Goal: Task Accomplishment & Management: Manage account settings

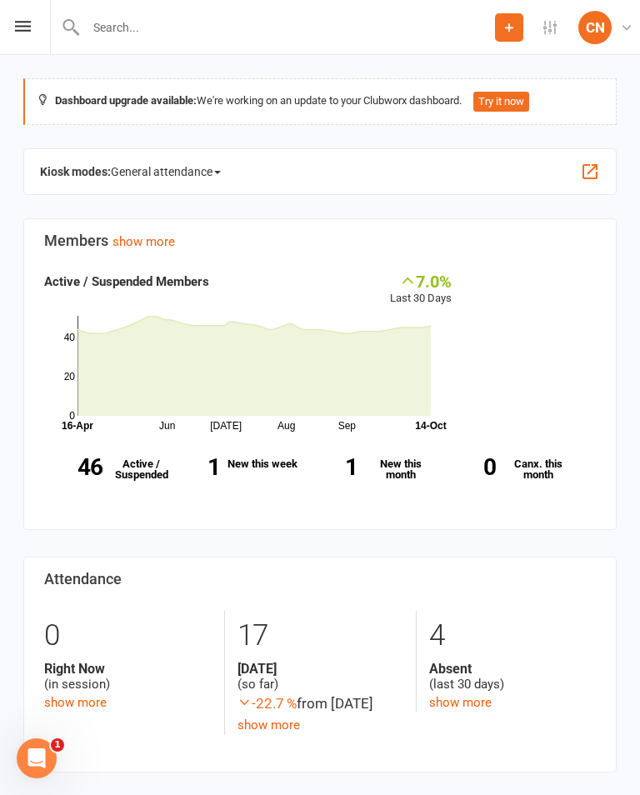
click at [20, 17] on div "Prospect Member Non-attending contact Class / event Appointment Grading event T…" at bounding box center [320, 27] width 640 height 55
click at [28, 23] on icon at bounding box center [23, 26] width 16 height 11
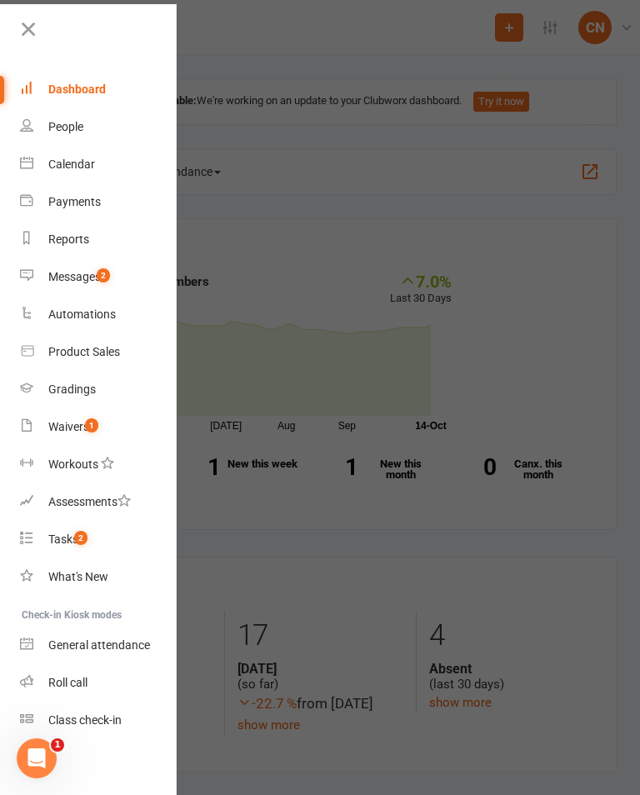
click at [70, 143] on link "People" at bounding box center [99, 127] width 158 height 38
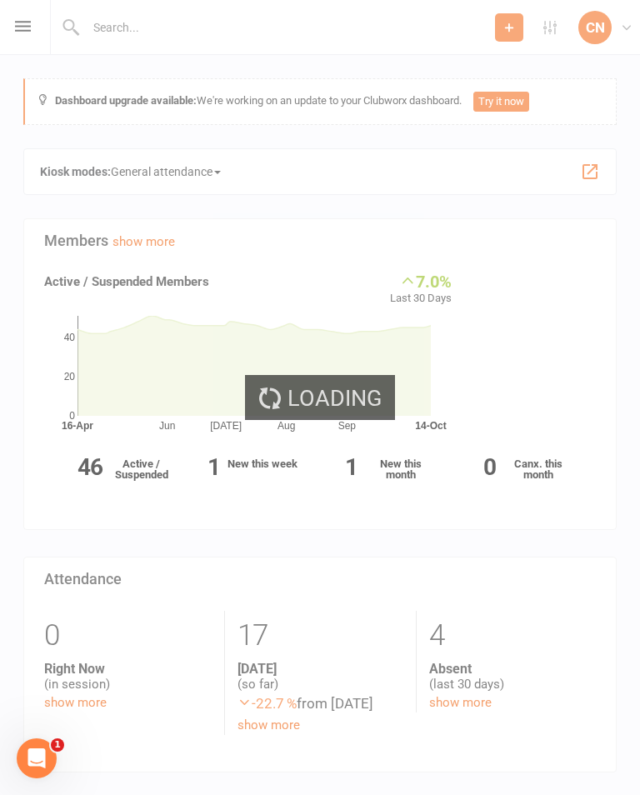
select select "100"
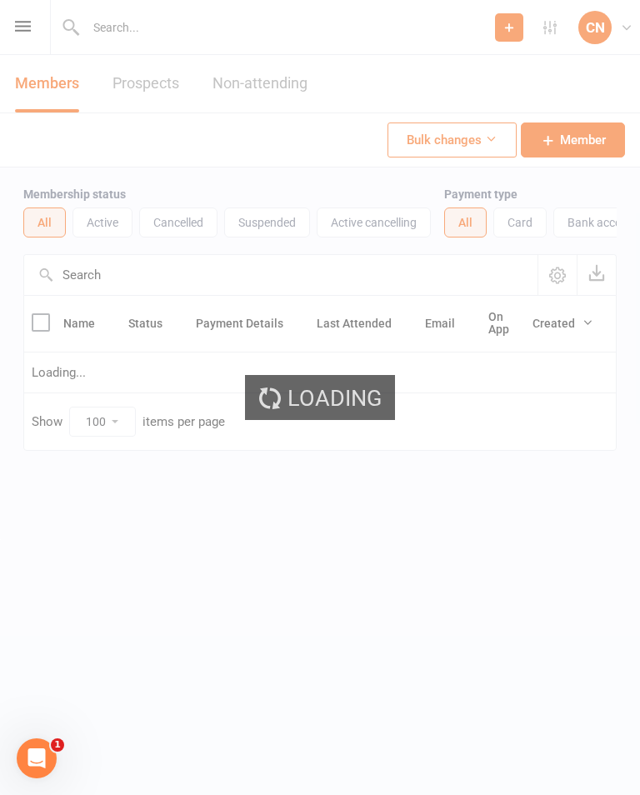
click at [23, 18] on div "Loading" at bounding box center [320, 397] width 640 height 795
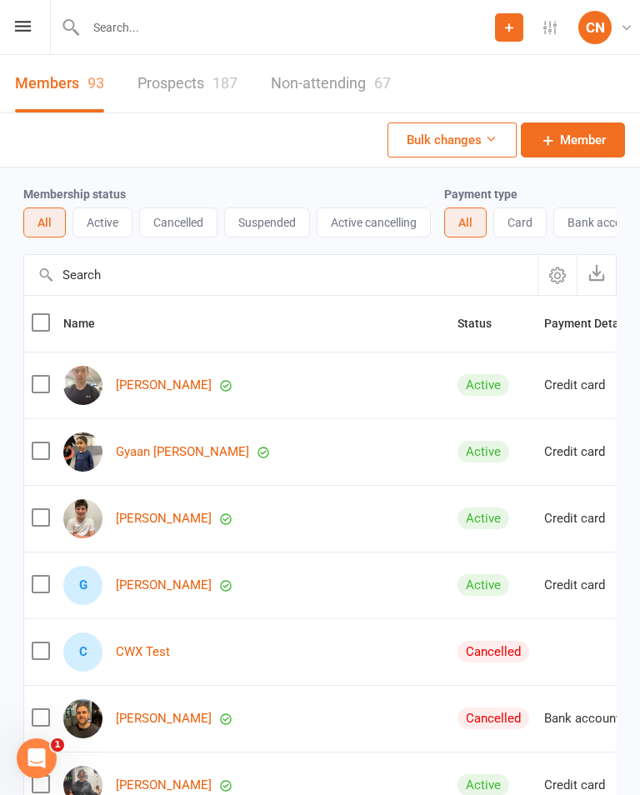
click at [26, 28] on icon at bounding box center [23, 26] width 16 height 11
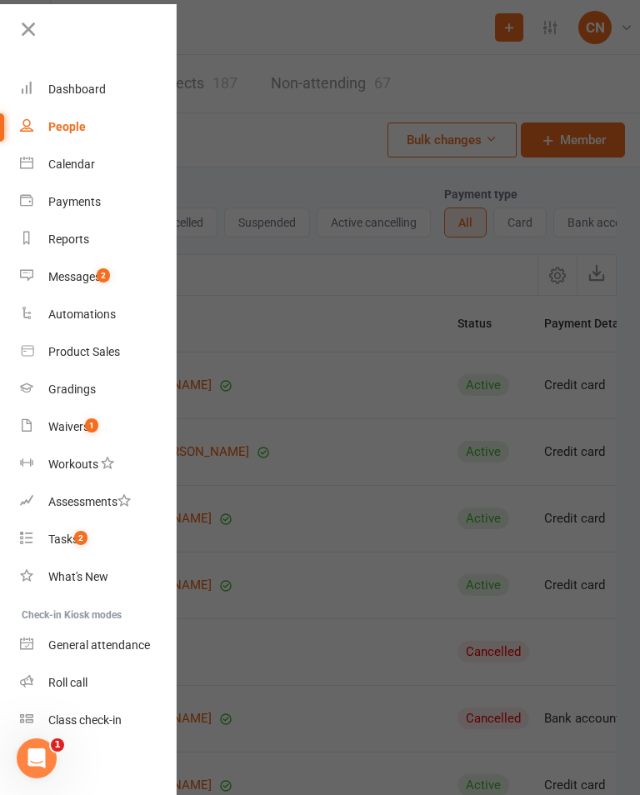
click at [73, 158] on div "Calendar" at bounding box center [71, 164] width 47 height 13
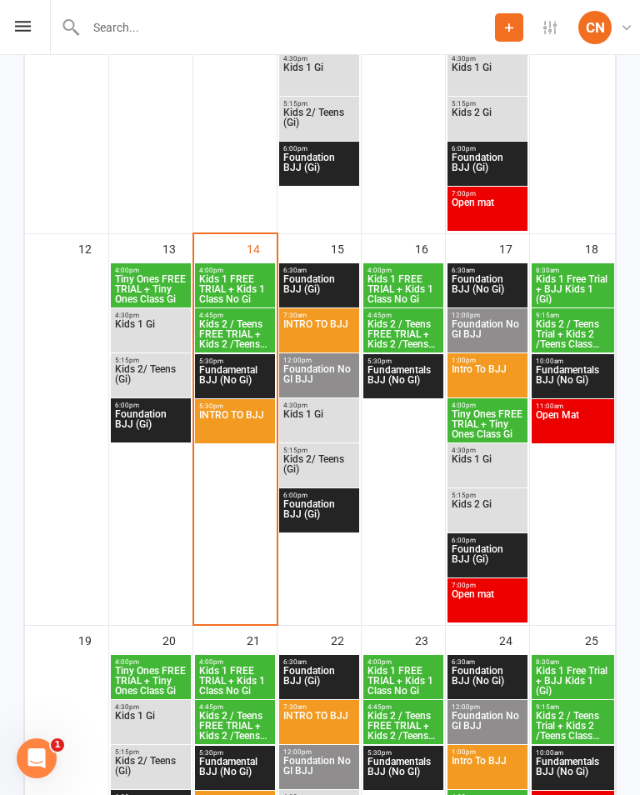
scroll to position [961, 0]
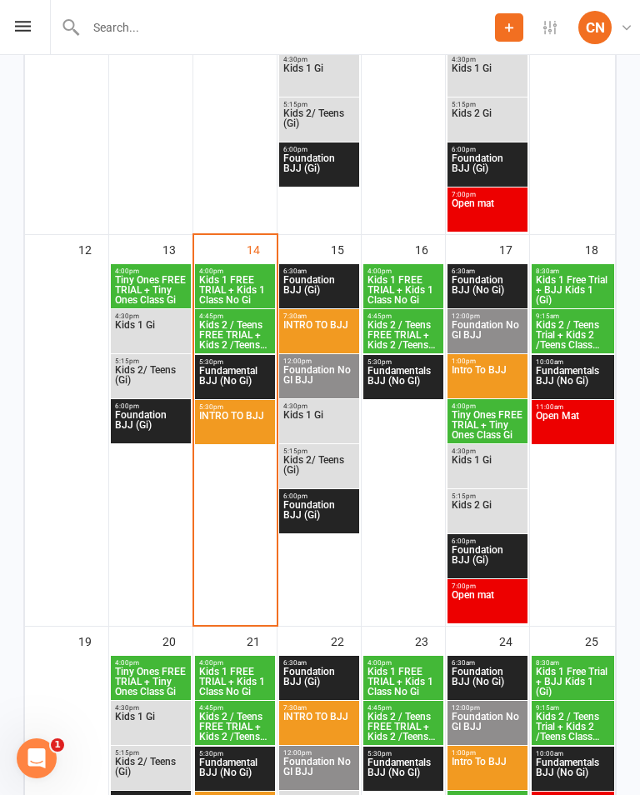
click at [231, 290] on span "Kids 1 FREE TRIAL + Kids 1 Class No Gi" at bounding box center [234, 290] width 73 height 30
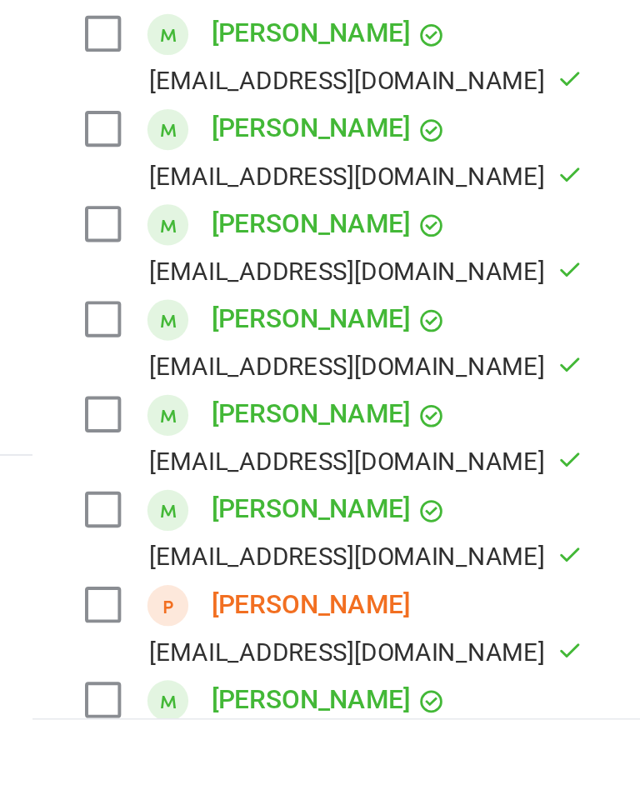
scroll to position [981, 0]
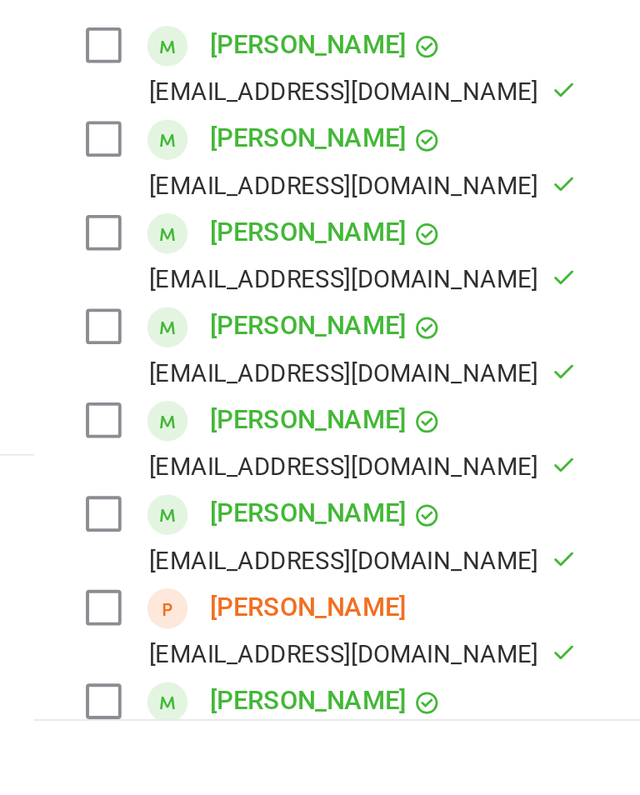
click at [148, 672] on link "[PERSON_NAME]" at bounding box center [198, 685] width 101 height 27
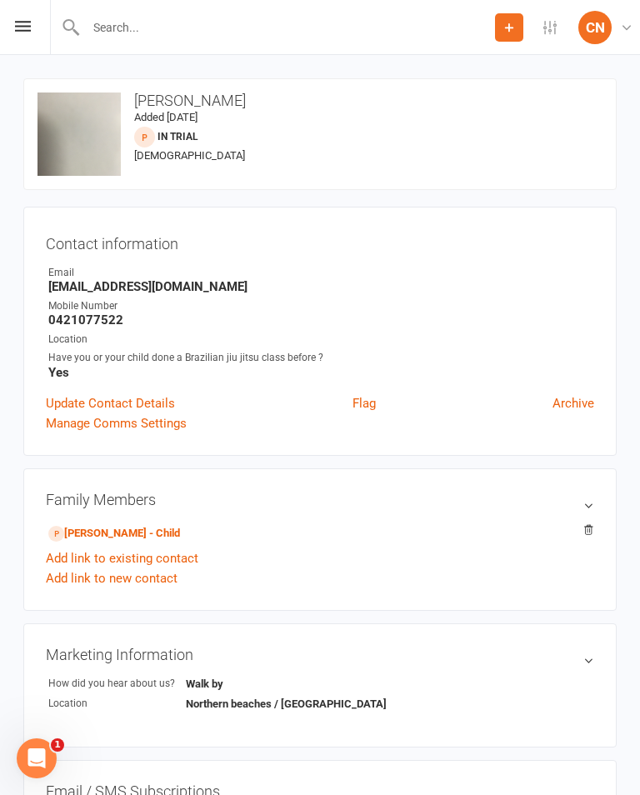
click at [9, 24] on div "Prospect Member Non-attending contact Class / event Appointment Grading event T…" at bounding box center [320, 27] width 640 height 55
click at [23, 23] on icon at bounding box center [23, 26] width 16 height 11
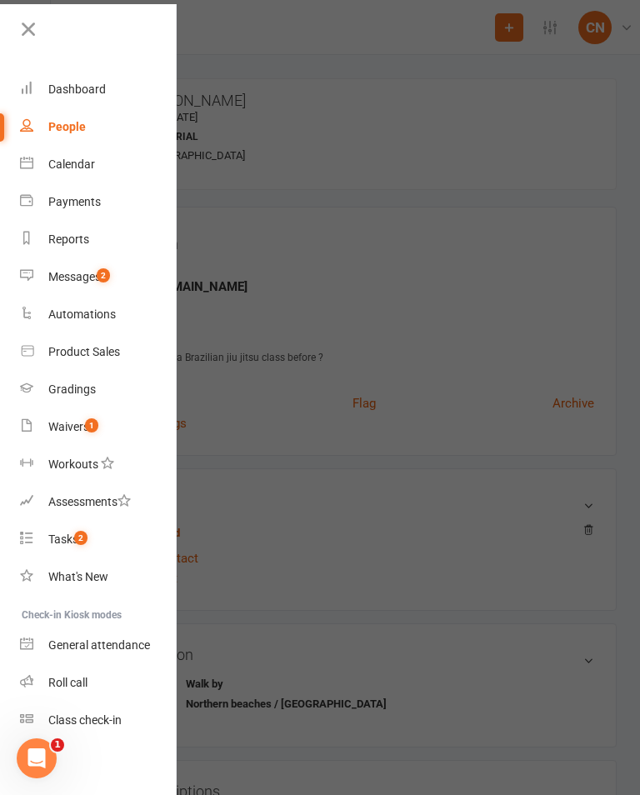
click at [73, 161] on div "Calendar" at bounding box center [71, 164] width 47 height 13
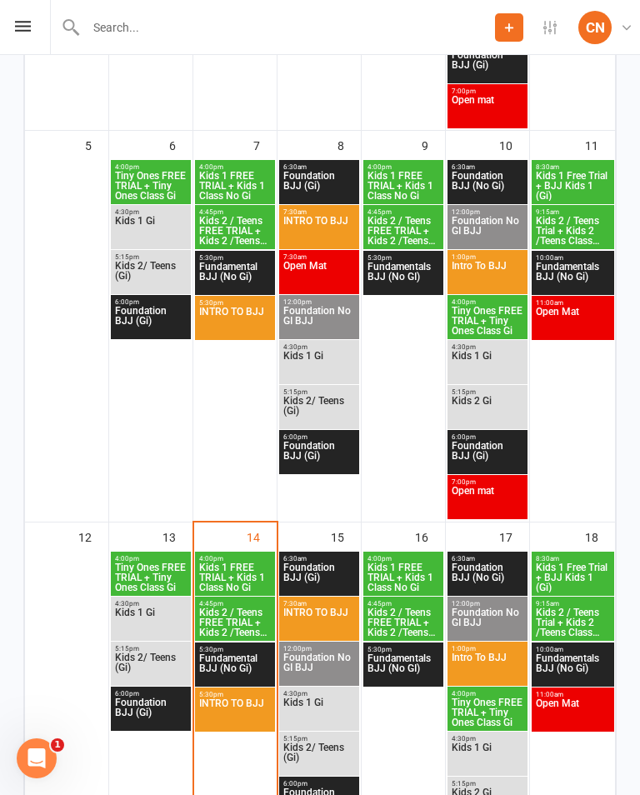
scroll to position [677, 0]
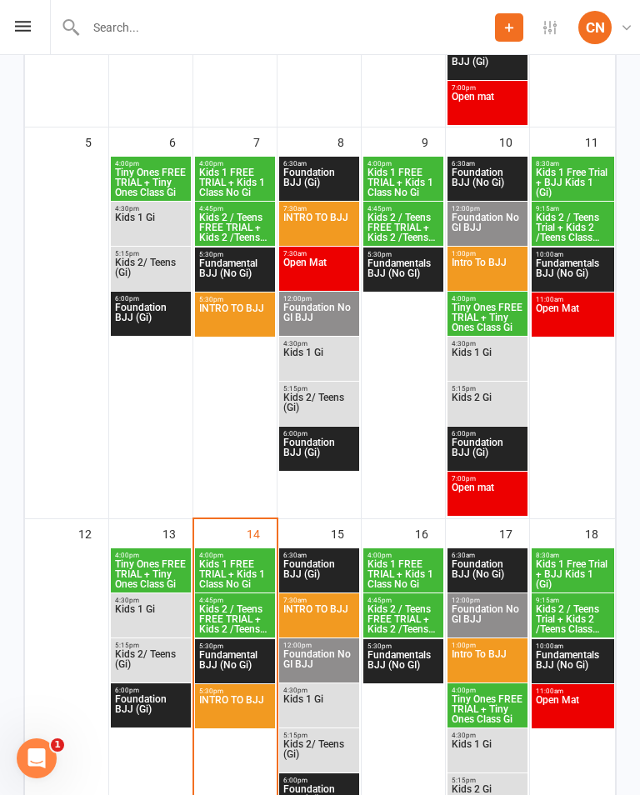
click at [498, 322] on span "Tiny Ones FREE TRIAL + Tiny Ones Class Gi" at bounding box center [487, 318] width 73 height 30
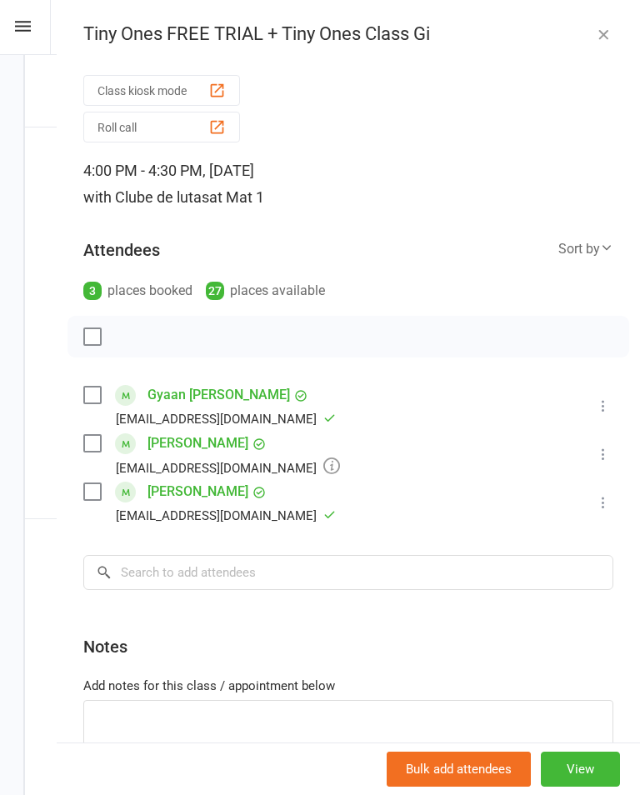
click at [195, 487] on link "[PERSON_NAME]" at bounding box center [198, 491] width 101 height 27
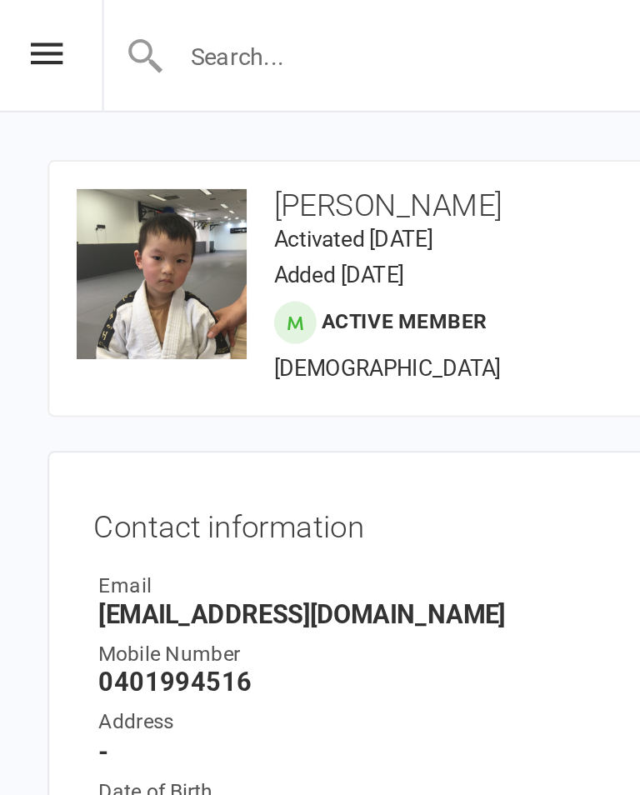
click at [22, 29] on icon at bounding box center [23, 26] width 16 height 11
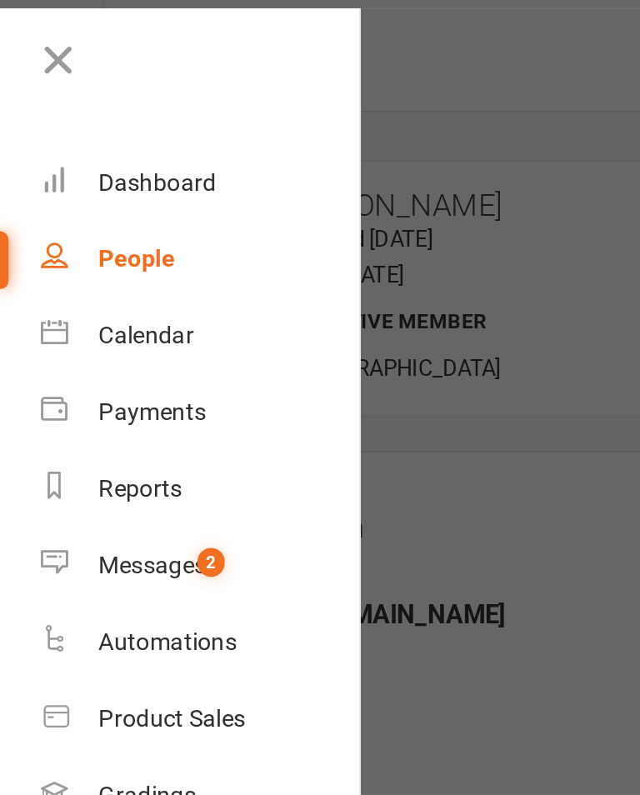
click at [88, 163] on div "Calendar" at bounding box center [71, 164] width 47 height 13
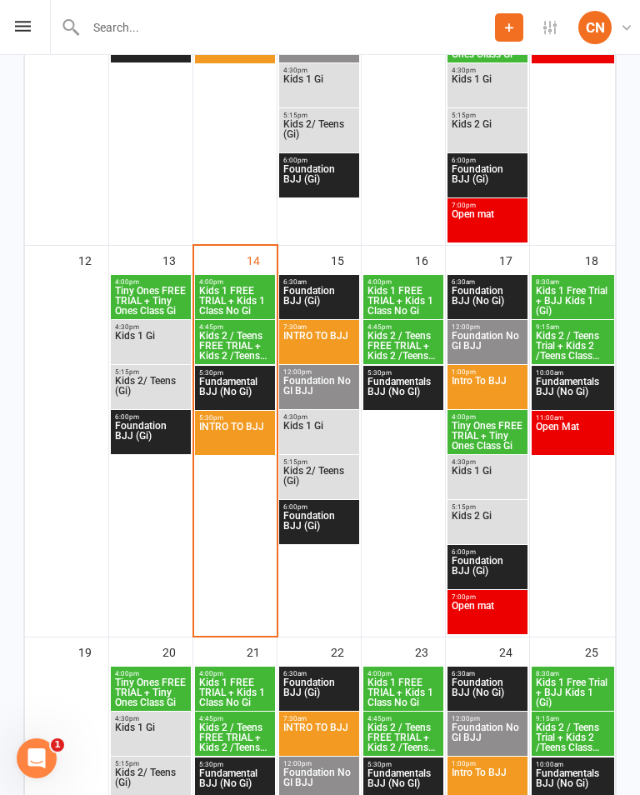
scroll to position [949, 0]
click at [238, 304] on span "Kids 1 FREE TRIAL + Kids 1 Class No Gi" at bounding box center [234, 302] width 73 height 30
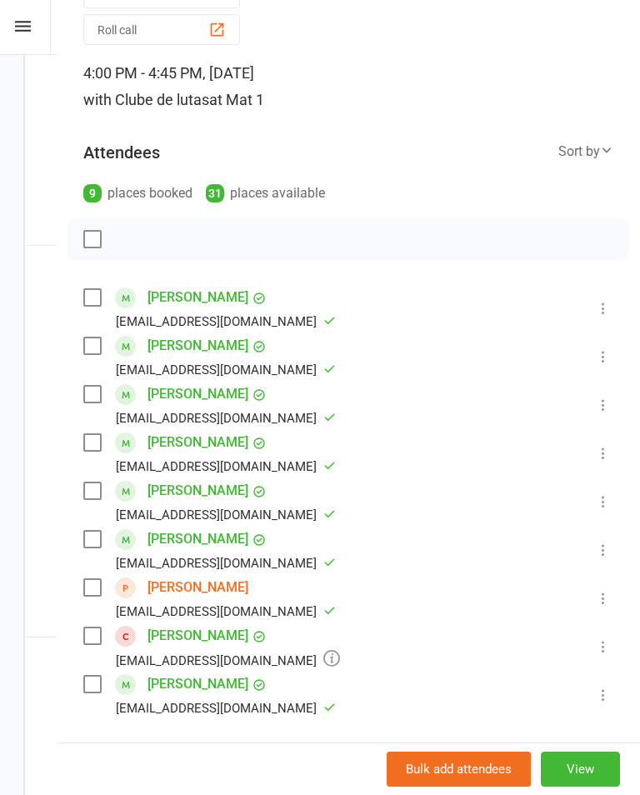
scroll to position [97, 0]
click at [218, 360] on link "[PERSON_NAME]" at bounding box center [198, 346] width 101 height 27
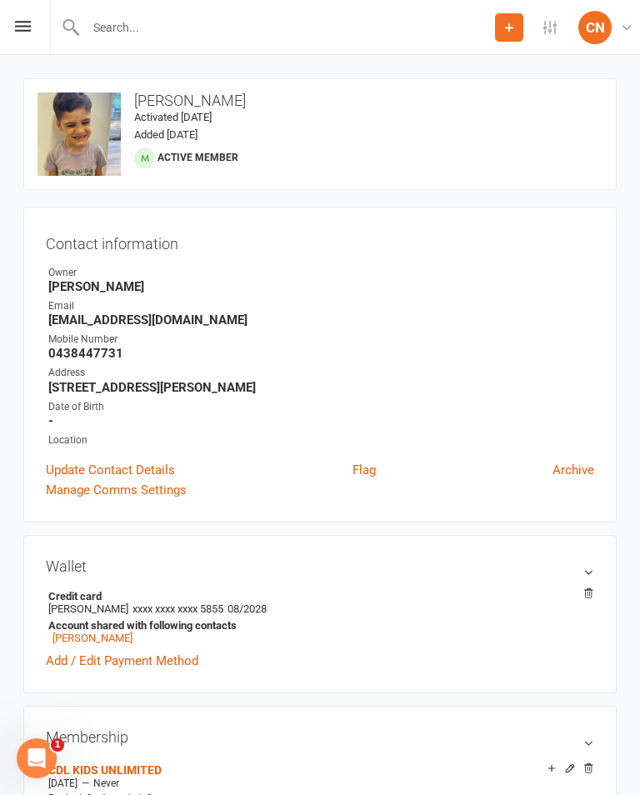
click at [87, 404] on div "Date of Birth" at bounding box center [321, 407] width 546 height 16
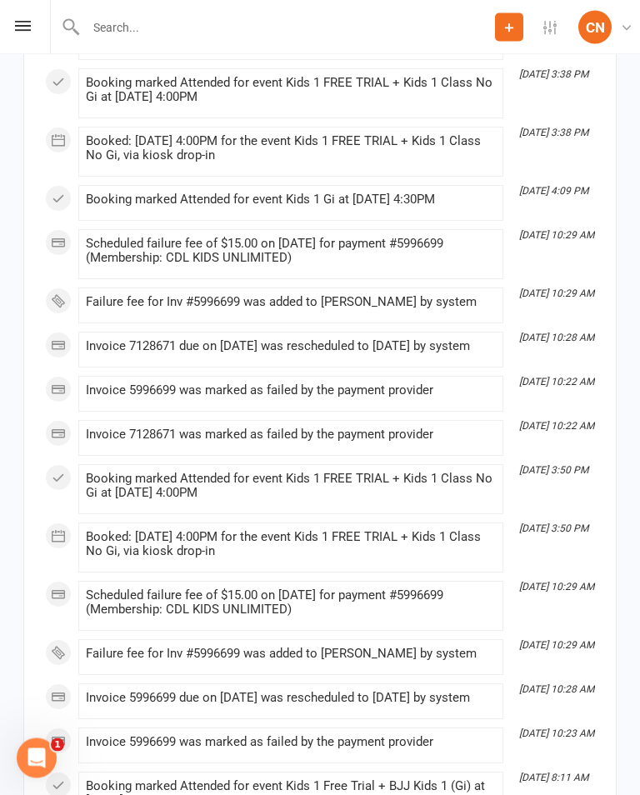
scroll to position [3264, 0]
